Goal: Information Seeking & Learning: Learn about a topic

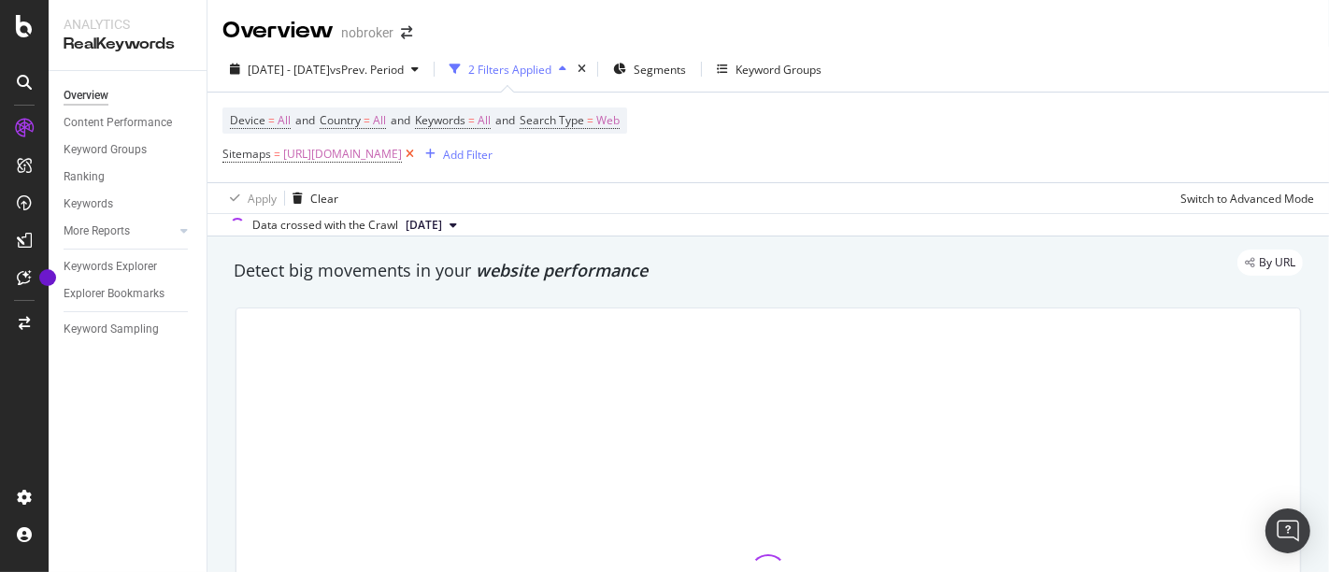
click at [418, 154] on icon at bounding box center [410, 154] width 16 height 19
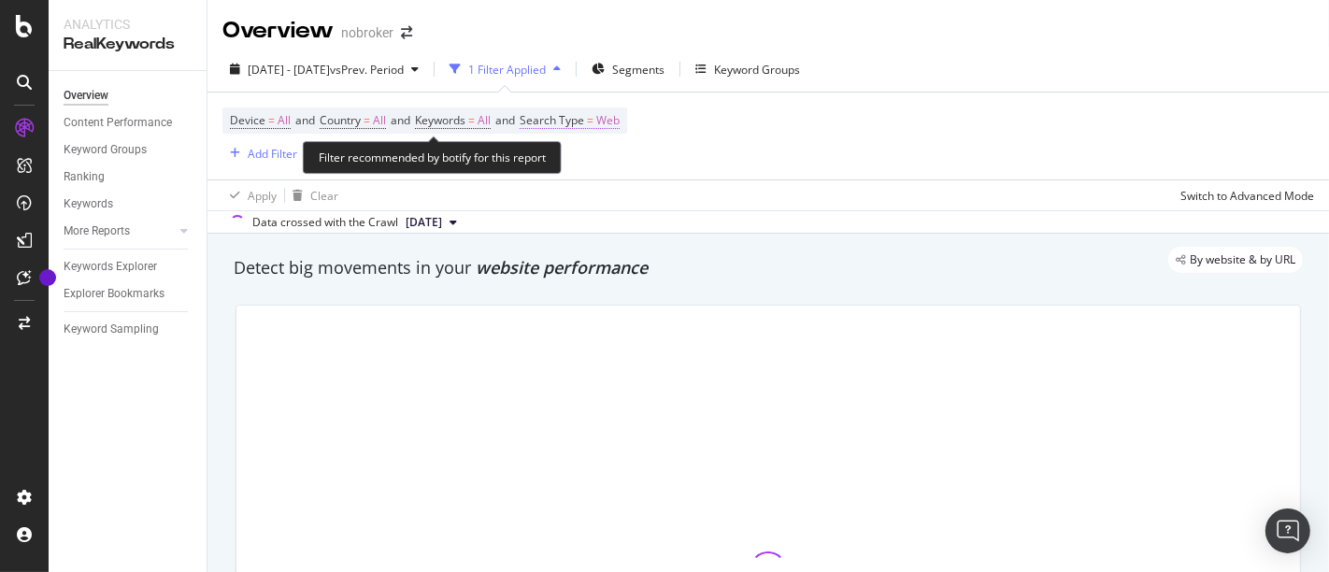
click at [620, 113] on span "Web" at bounding box center [607, 120] width 23 height 26
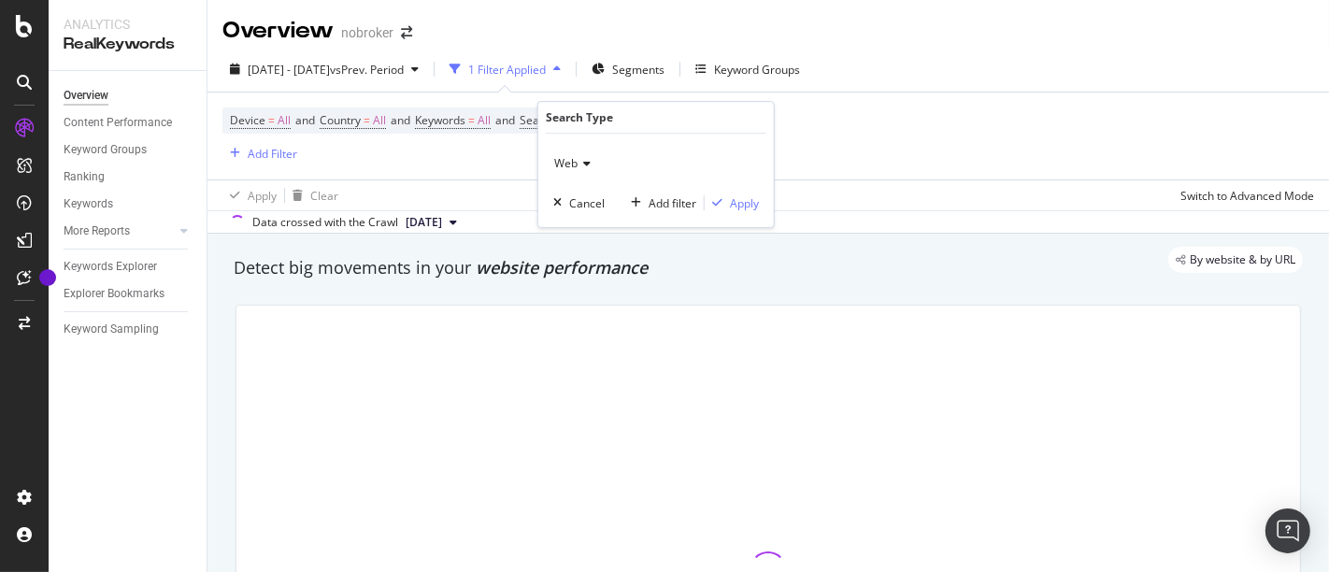
click at [582, 166] on icon at bounding box center [584, 163] width 13 height 11
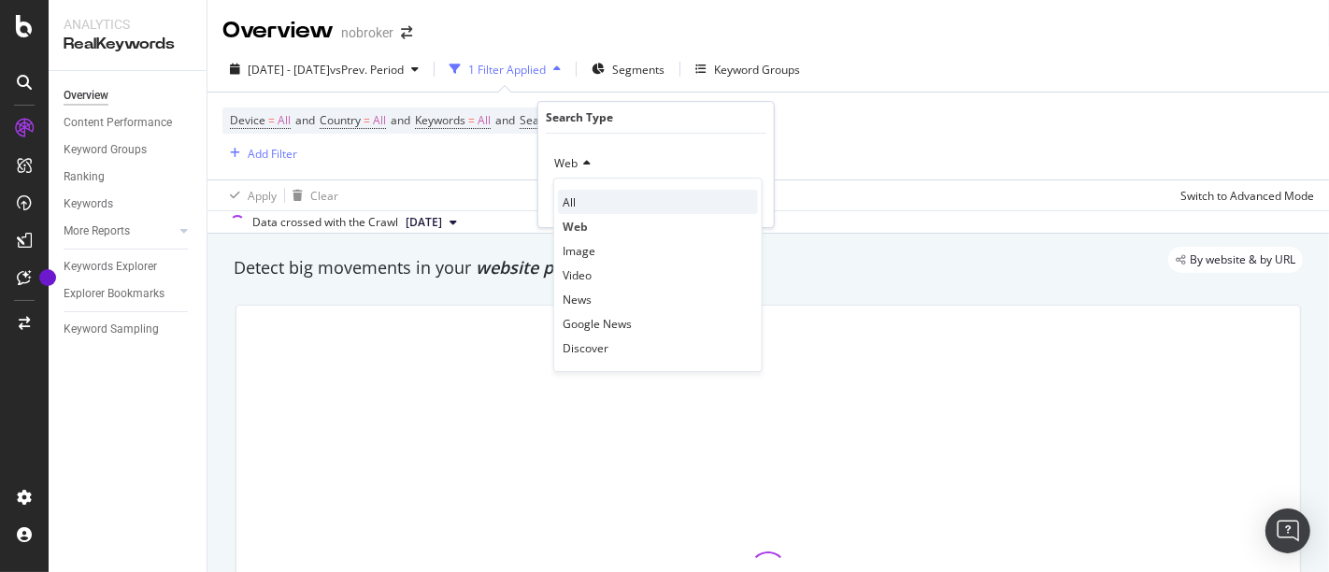
click at [581, 207] on div "All" at bounding box center [658, 202] width 200 height 24
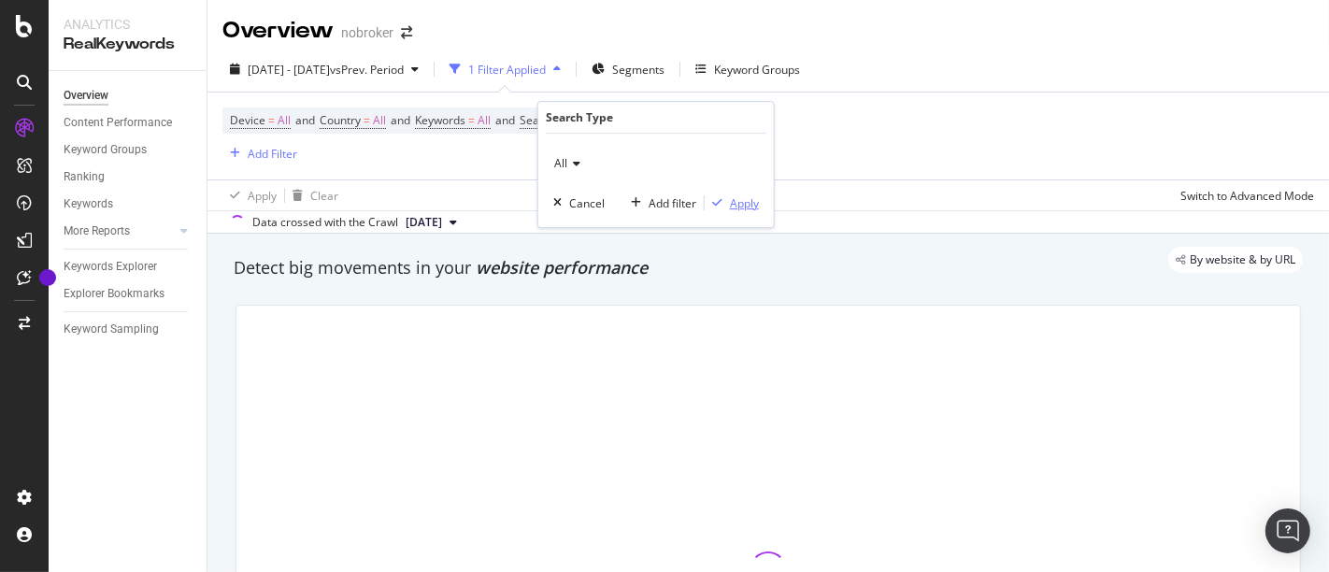
click at [730, 198] on div "Apply" at bounding box center [744, 203] width 29 height 16
click at [268, 157] on div "Add Filter" at bounding box center [273, 154] width 50 height 16
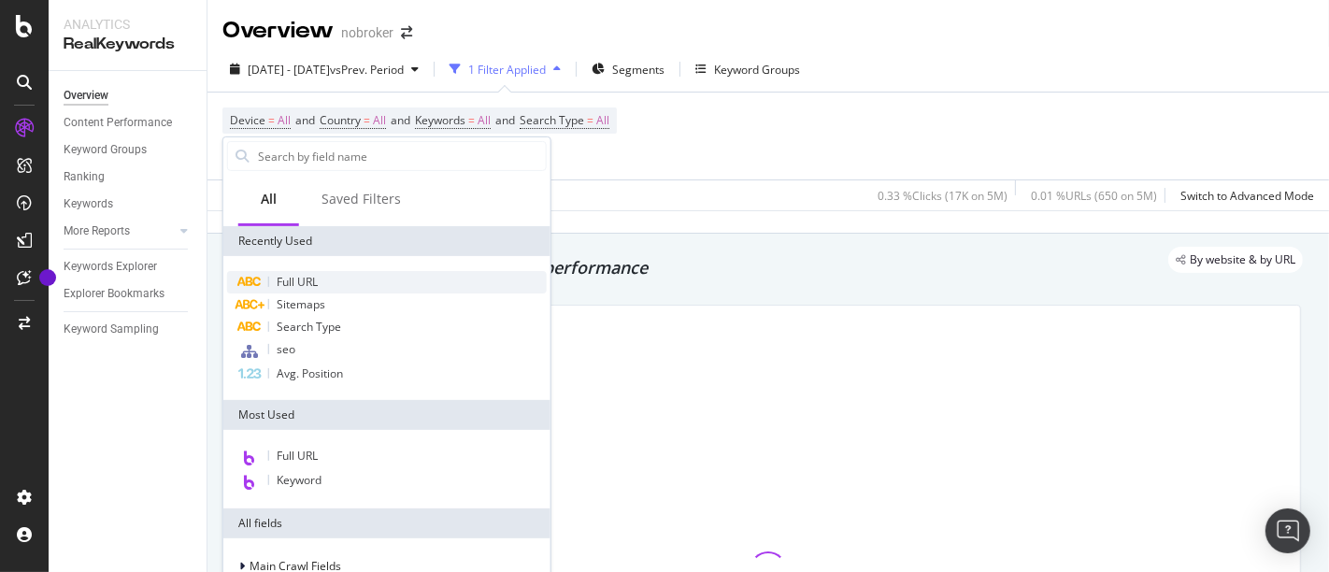
click at [319, 288] on div "Full URL" at bounding box center [387, 282] width 320 height 22
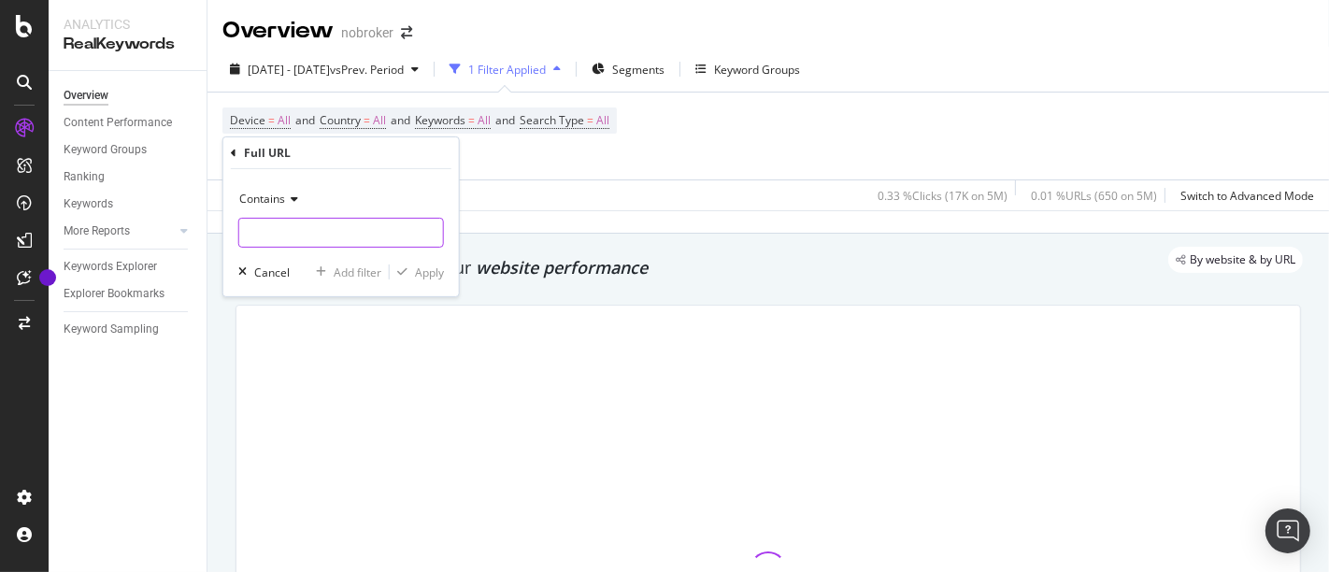
click at [331, 241] on input "text" at bounding box center [341, 233] width 204 height 30
type input "h"
click at [287, 196] on icon at bounding box center [291, 198] width 13 height 11
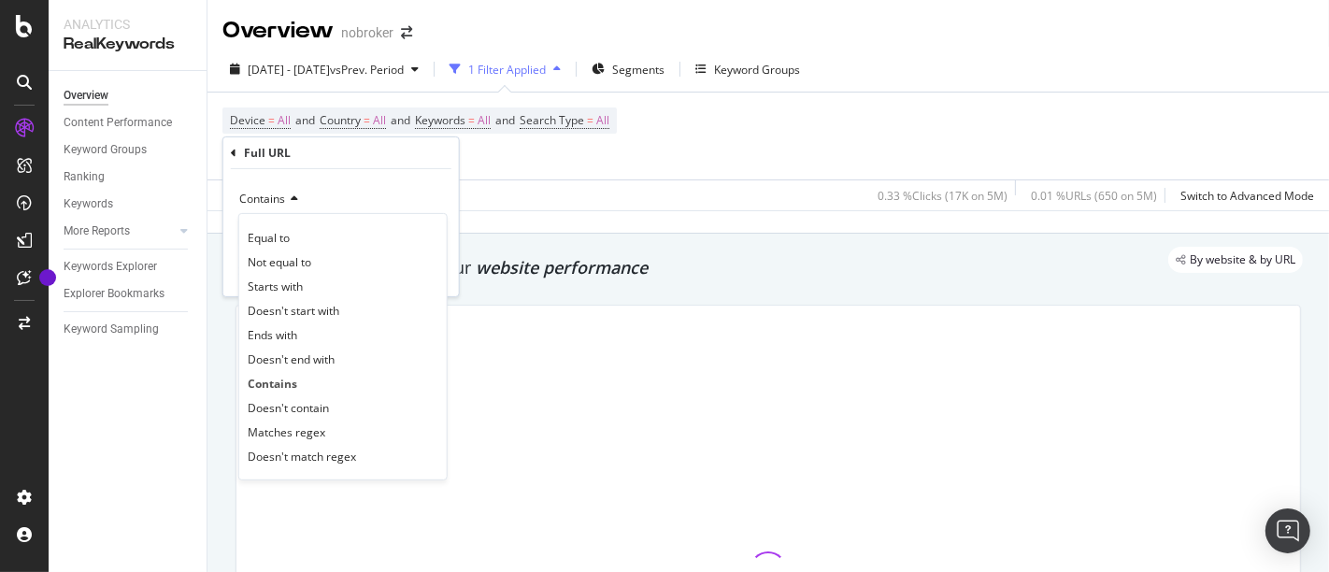
click at [343, 185] on div "Contains" at bounding box center [341, 199] width 206 height 30
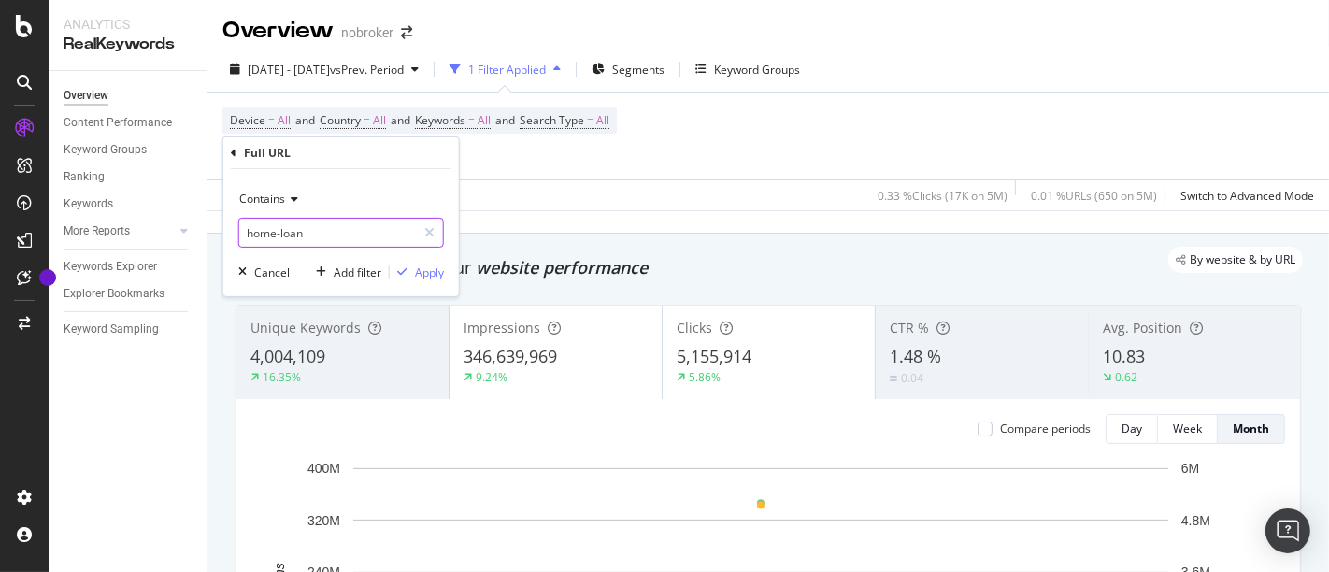
click at [331, 229] on input "home-loan" at bounding box center [327, 233] width 177 height 30
type input "home-loan/"
click at [425, 273] on div "Apply" at bounding box center [429, 272] width 29 height 16
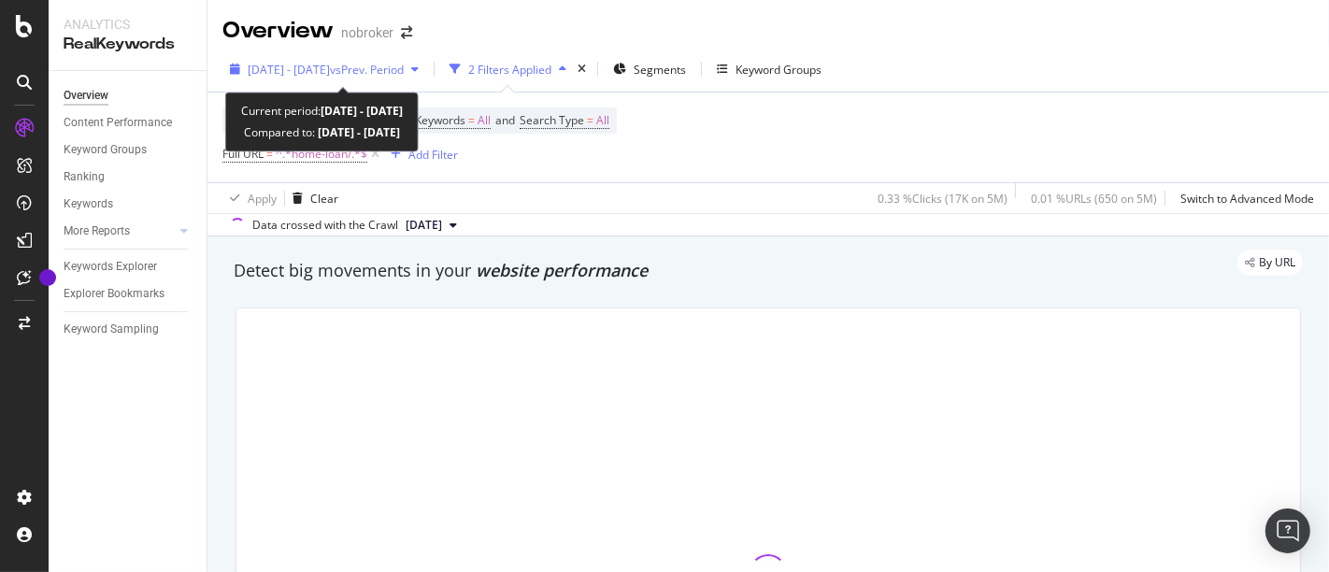
click at [378, 78] on div "[DATE] - [DATE] vs Prev. Period" at bounding box center [324, 69] width 204 height 28
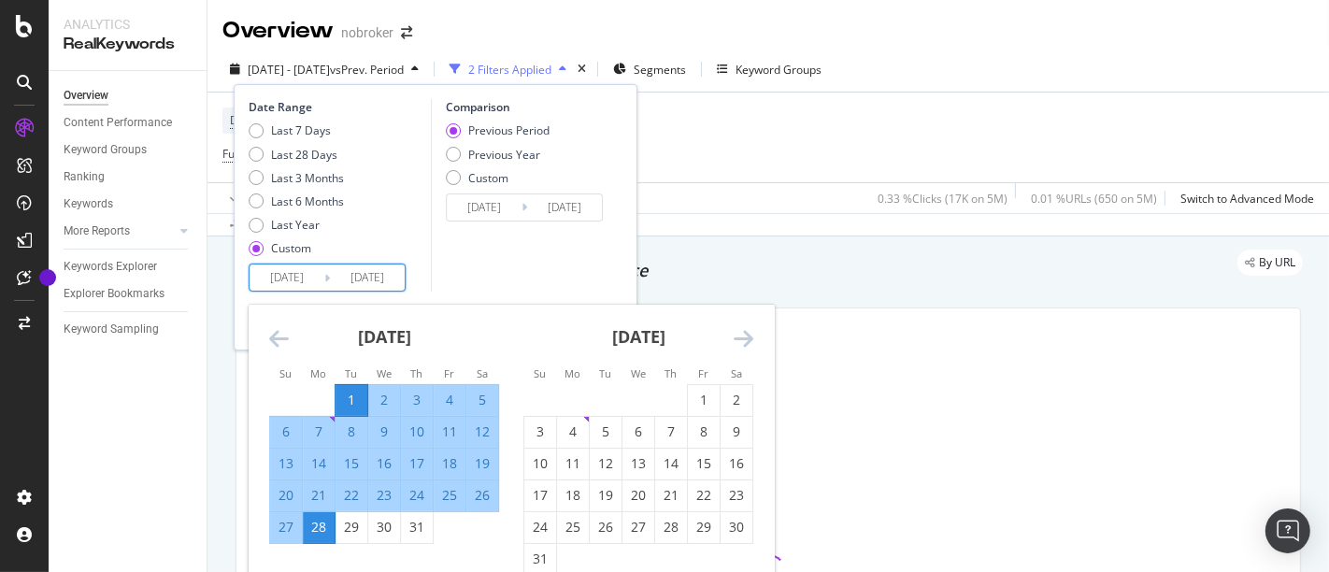
click at [299, 275] on input "[DATE]" at bounding box center [287, 277] width 75 height 26
click at [708, 391] on div "1" at bounding box center [704, 400] width 32 height 19
type input "[DATE]"
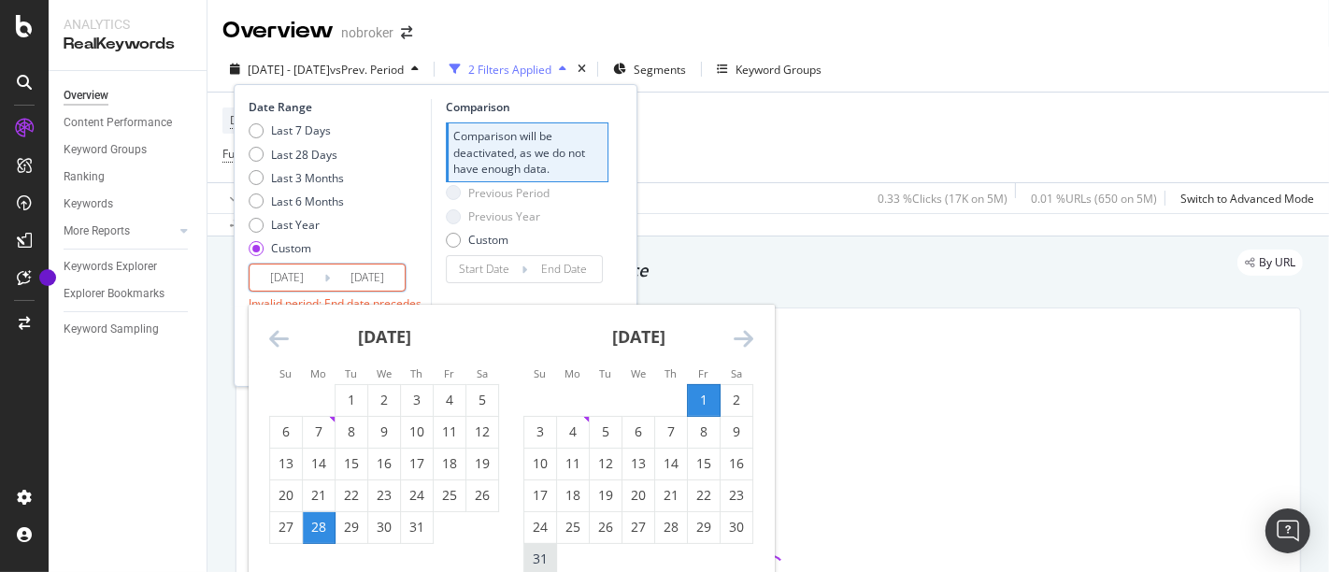
click at [542, 551] on div "31" at bounding box center [540, 558] width 32 height 19
type input "[DATE]"
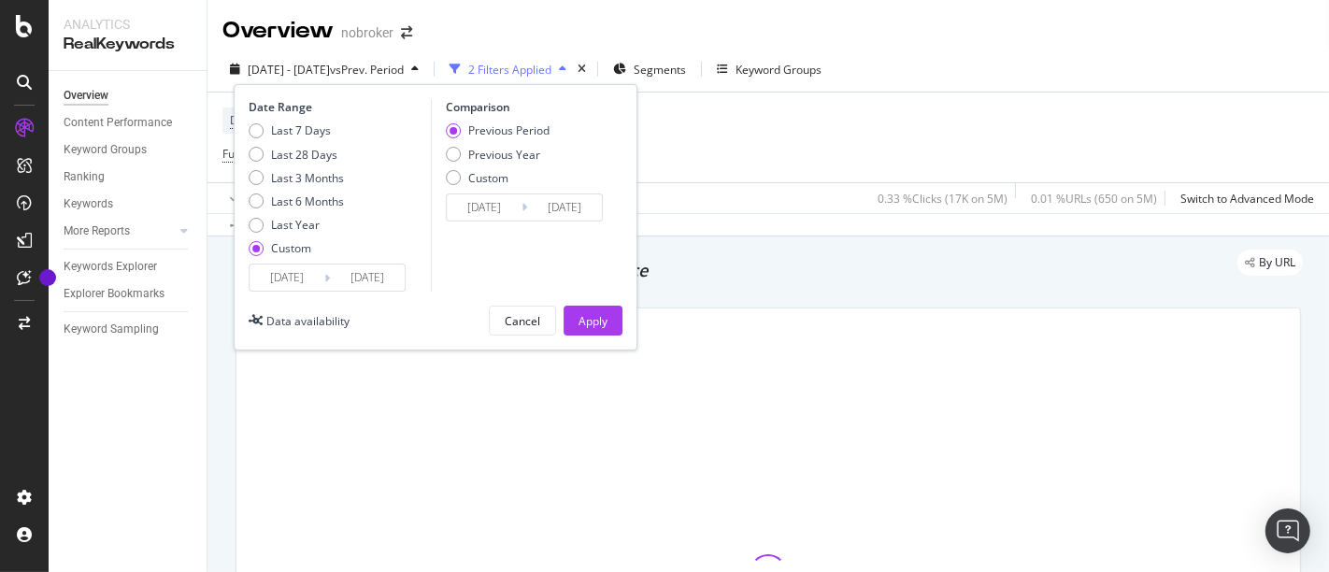
click at [603, 304] on div "Date Range Last 7 Days Last 28 Days Last 3 Months Last 6 Months Last Year Custo…" at bounding box center [436, 217] width 404 height 266
click at [598, 316] on div "Apply" at bounding box center [592, 321] width 29 height 16
